Goal: Information Seeking & Learning: Learn about a topic

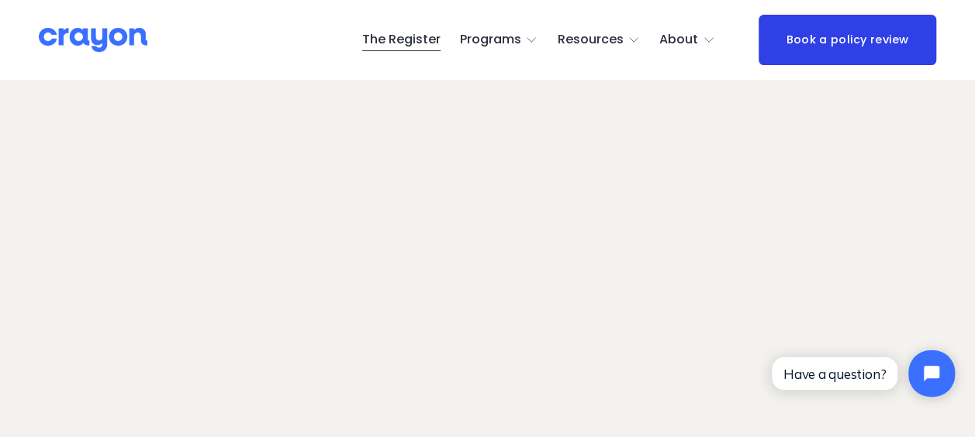
click at [0, 0] on span "Employer hub" at bounding box center [0, 0] width 0 height 0
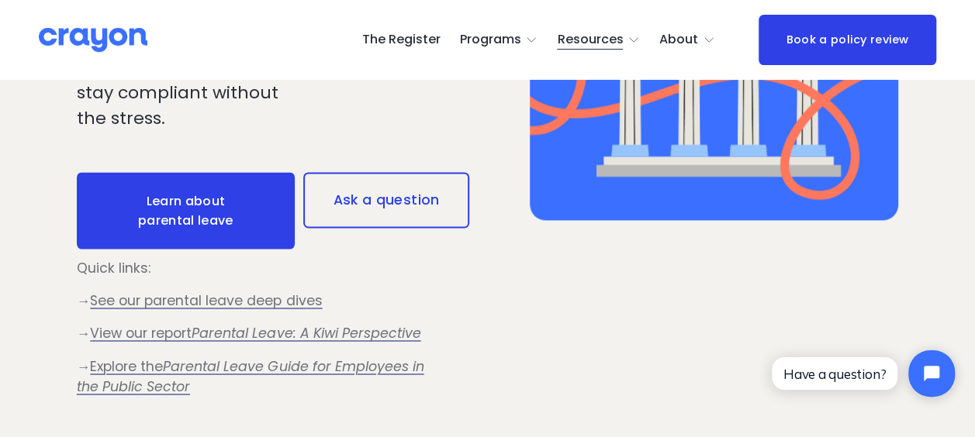
scroll to position [1214, 0]
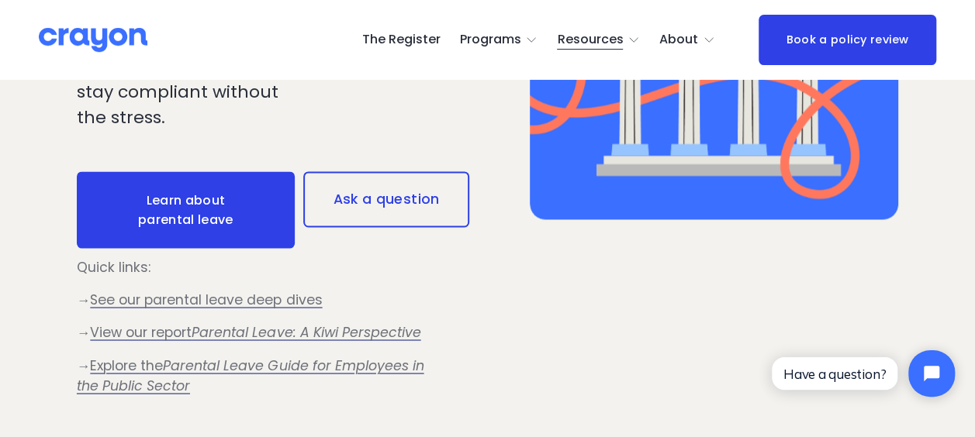
click at [161, 303] on span "See our parental leave deep dives" at bounding box center [206, 299] width 232 height 19
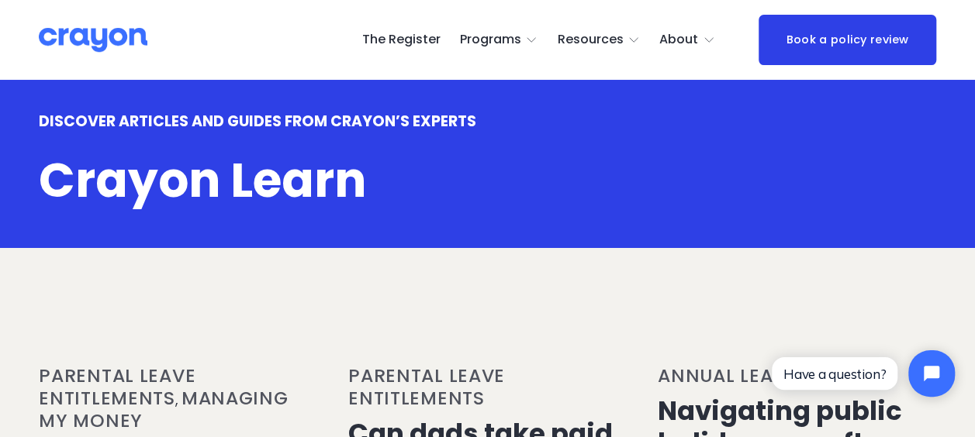
click at [0, 0] on span "Employer hub" at bounding box center [0, 0] width 0 height 0
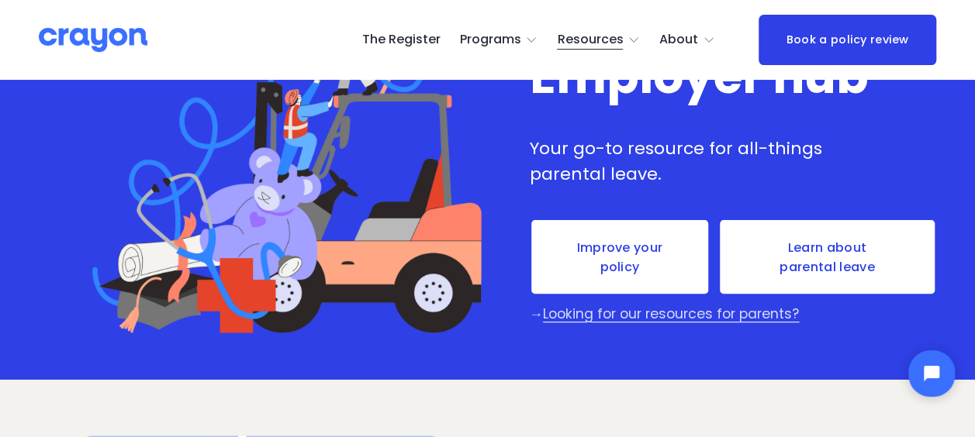
scroll to position [118, 0]
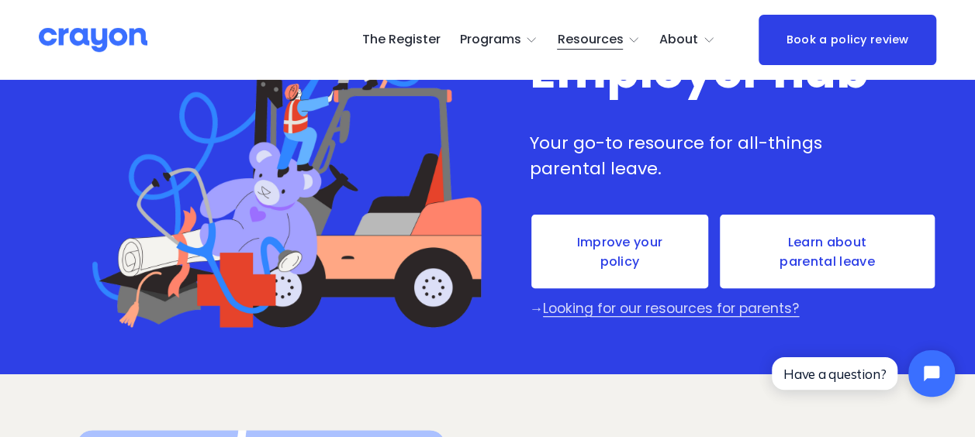
click at [812, 264] on link "Learn about parental leave" at bounding box center [827, 251] width 218 height 77
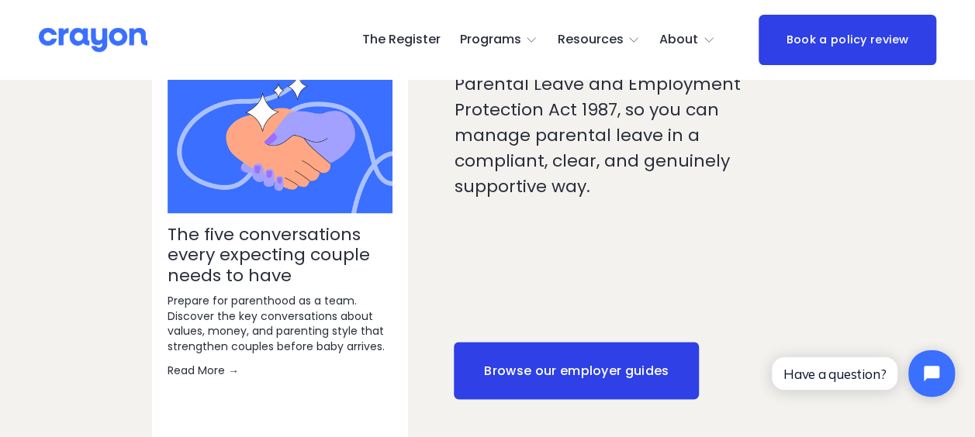
scroll to position [764, 0]
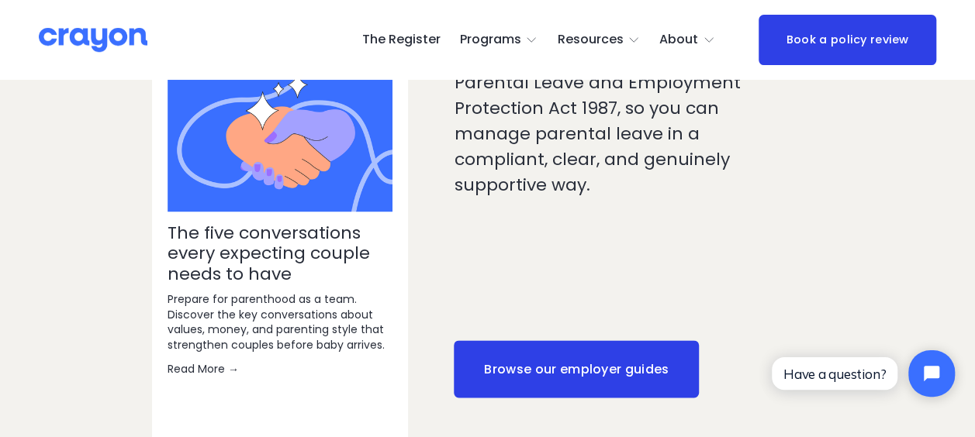
click at [567, 340] on link "Browse our employer guides" at bounding box center [576, 368] width 245 height 57
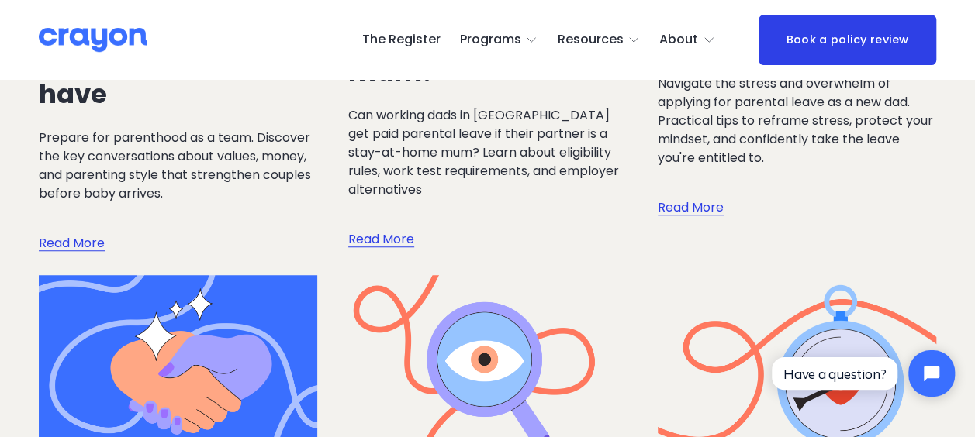
scroll to position [476, 0]
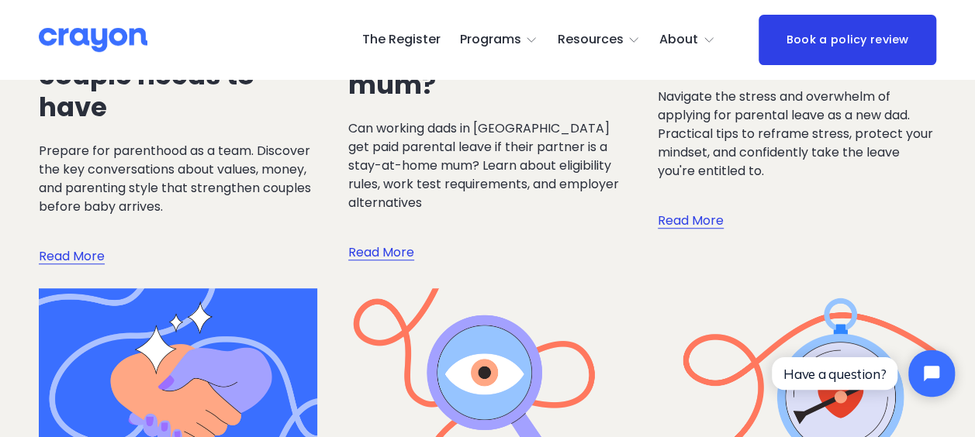
click at [404, 34] on link "The Register" at bounding box center [401, 40] width 78 height 25
